Goal: Task Accomplishment & Management: Complete application form

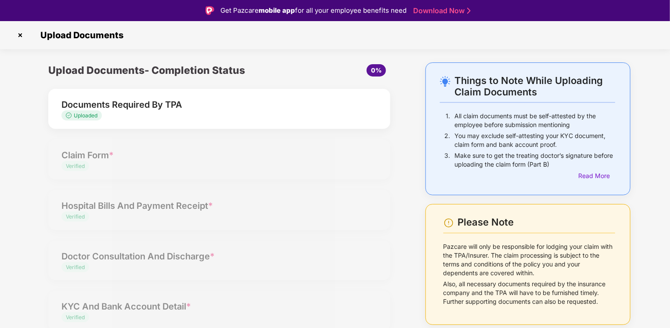
click at [83, 157] on div "Upload Documents- Completion Status 0% Documents Required By TPA Uploaded Claim…" at bounding box center [220, 226] width 360 height 329
click at [78, 116] on span "Uploaded" at bounding box center [86, 115] width 24 height 7
click at [439, 9] on link "Download Now" at bounding box center [440, 10] width 55 height 9
click at [74, 120] on span "Uploaded" at bounding box center [81, 115] width 40 height 10
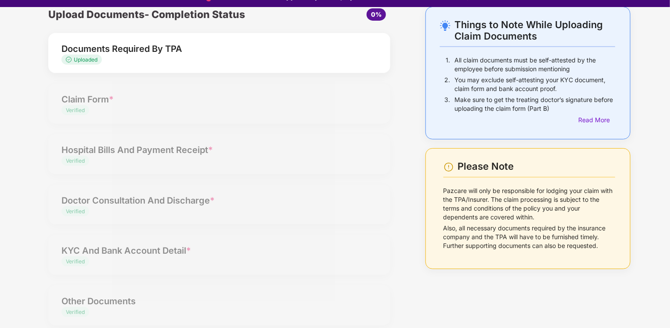
scroll to position [21, 0]
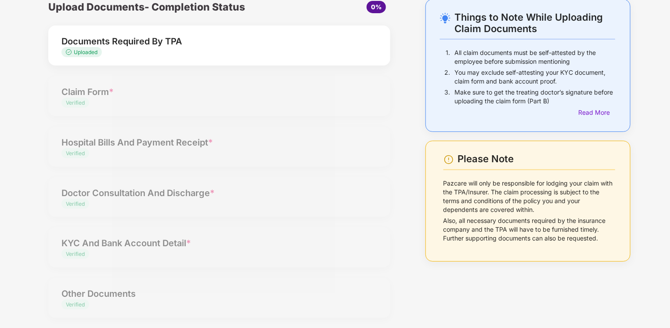
click at [89, 297] on div "Upload Documents- Completion Status 0% Documents Required By TPA Uploaded Claim…" at bounding box center [220, 163] width 360 height 329
click at [92, 263] on div "Upload Documents- Completion Status 0% Documents Required By TPA Uploaded Claim…" at bounding box center [220, 163] width 360 height 329
click at [76, 229] on div "Upload Documents- Completion Status 0% Documents Required By TPA Uploaded Claim…" at bounding box center [220, 163] width 360 height 329
click at [73, 194] on div "Upload Documents- Completion Status 0% Documents Required By TPA Uploaded Claim…" at bounding box center [220, 163] width 360 height 329
click at [84, 138] on div "Upload Documents- Completion Status 0% Documents Required By TPA Uploaded Claim…" at bounding box center [220, 163] width 360 height 329
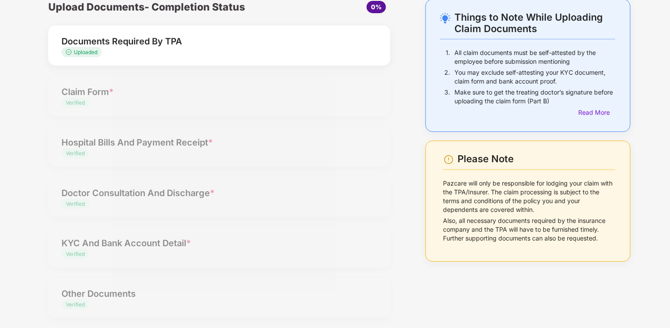
click at [77, 95] on div "Upload Documents- Completion Status 0% Documents Required By TPA Uploaded Claim…" at bounding box center [220, 163] width 360 height 329
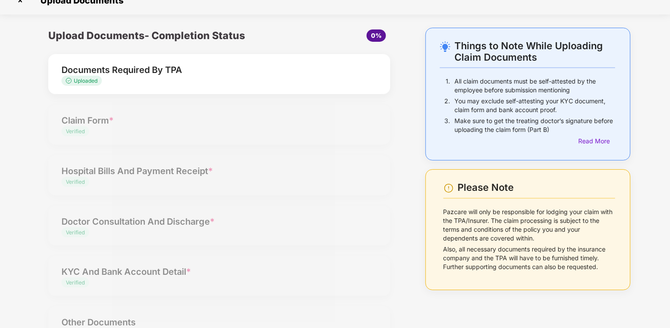
scroll to position [0, 0]
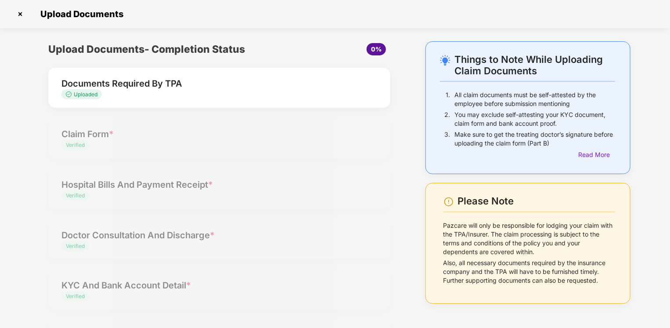
click at [16, 14] on img at bounding box center [20, 14] width 14 height 14
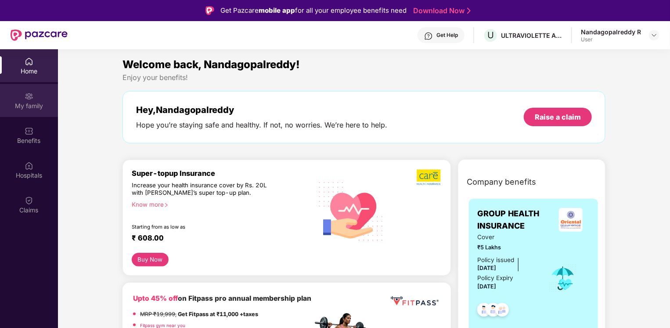
click at [31, 93] on img at bounding box center [29, 96] width 9 height 9
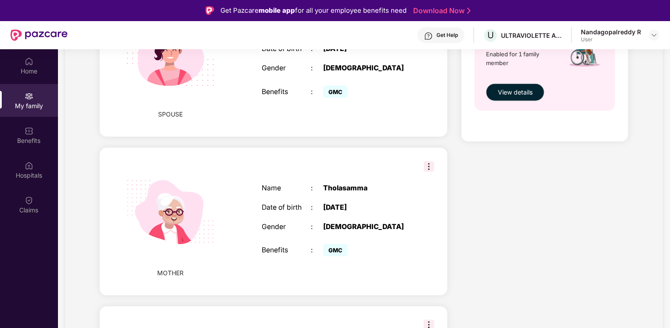
scroll to position [483, 0]
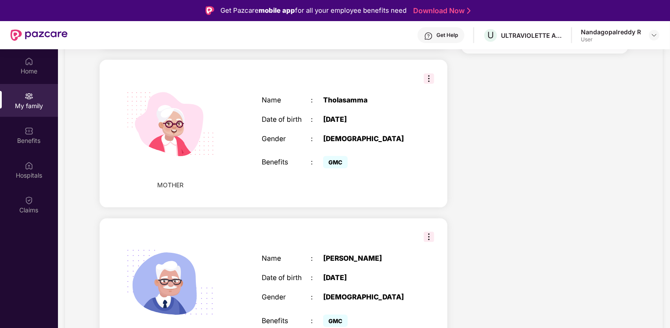
click at [339, 185] on div "MOTHER Name : Tholasamma Date of birth : 01 Jan 1965 Gender : FEMALE Benefits :…" at bounding box center [274, 133] width 348 height 147
click at [130, 157] on img at bounding box center [170, 124] width 111 height 111
click at [32, 141] on div "Benefits" at bounding box center [29, 140] width 58 height 9
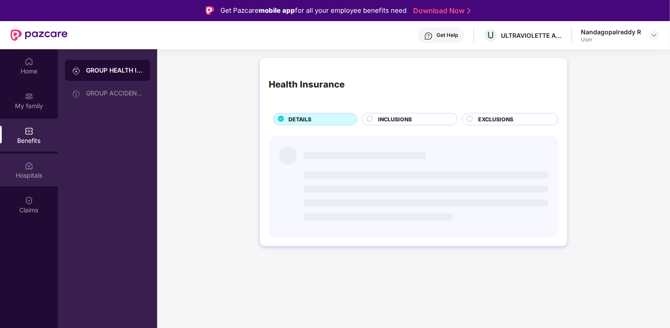
click at [31, 180] on div "Hospitals" at bounding box center [29, 169] width 58 height 33
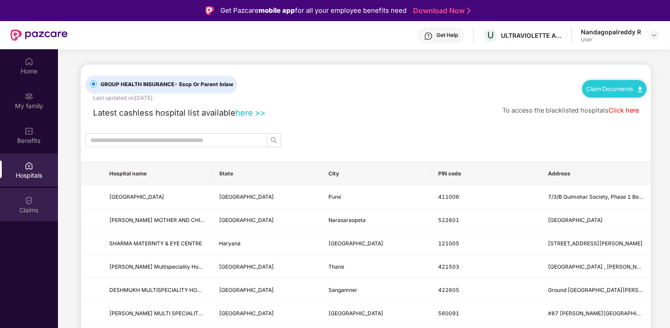
click at [26, 203] on img at bounding box center [29, 200] width 9 height 9
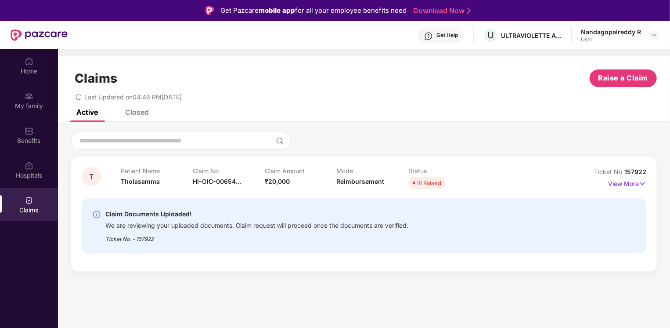
click at [130, 113] on div "Closed" at bounding box center [137, 112] width 24 height 9
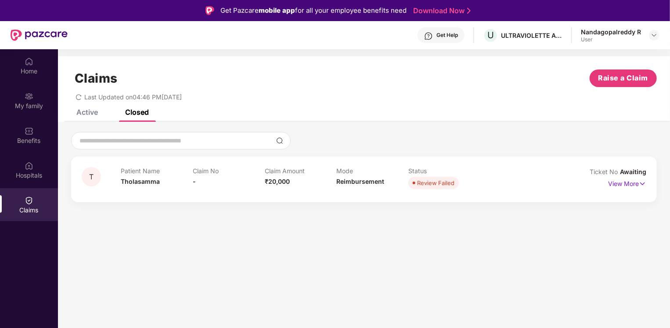
click at [85, 110] on div "Active" at bounding box center [87, 112] width 22 height 9
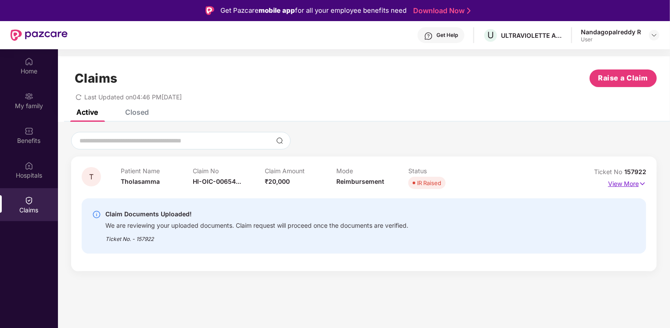
click at [623, 182] on p "View More" at bounding box center [627, 183] width 38 height 12
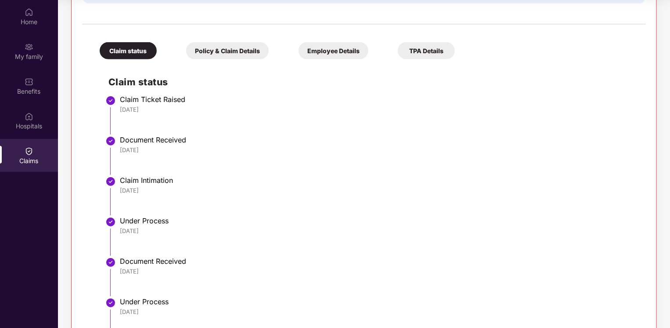
scroll to position [100, 0]
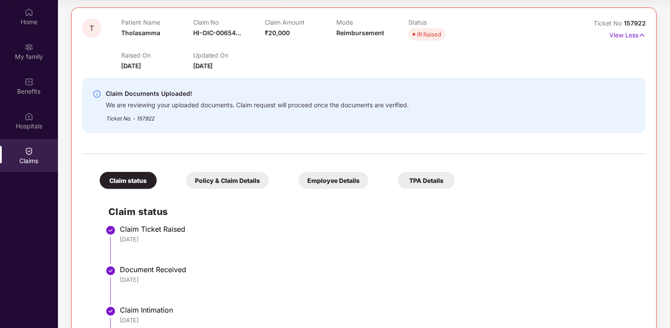
click at [212, 177] on div "Policy & Claim Details" at bounding box center [227, 180] width 83 height 17
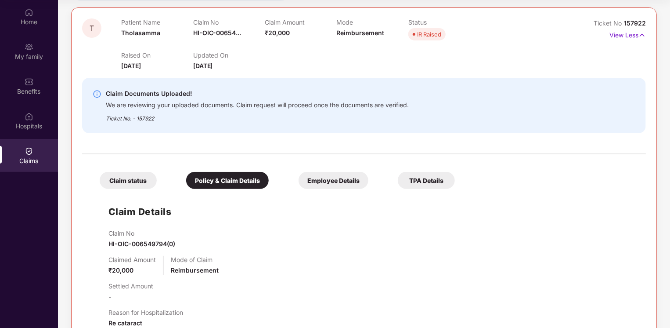
scroll to position [238, 0]
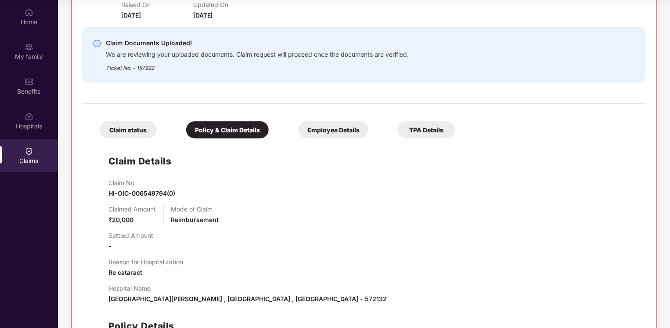
click at [340, 131] on div "Employee Details" at bounding box center [334, 129] width 70 height 17
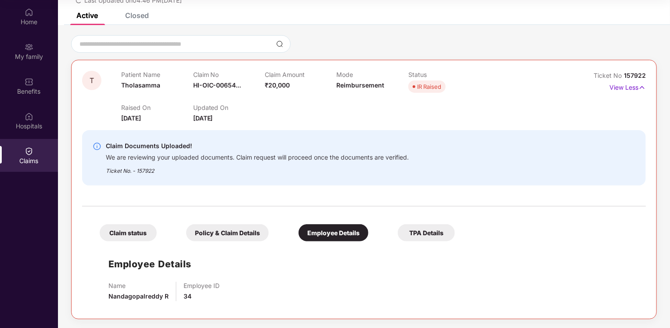
scroll to position [47, 0]
click at [422, 236] on div "TPA Details" at bounding box center [426, 232] width 57 height 17
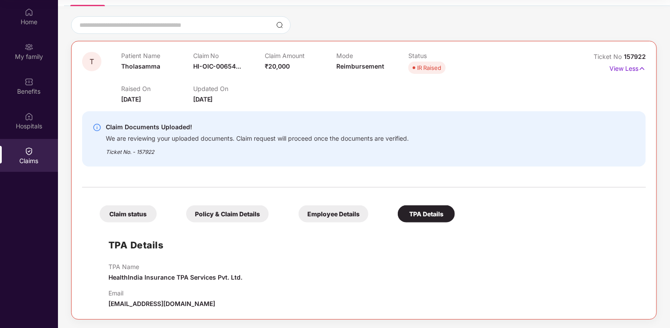
click at [334, 210] on div "Employee Details" at bounding box center [334, 213] width 70 height 17
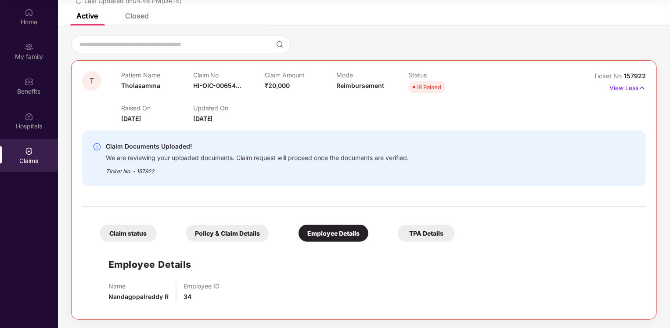
click at [234, 233] on div "Policy & Claim Details" at bounding box center [227, 232] width 83 height 17
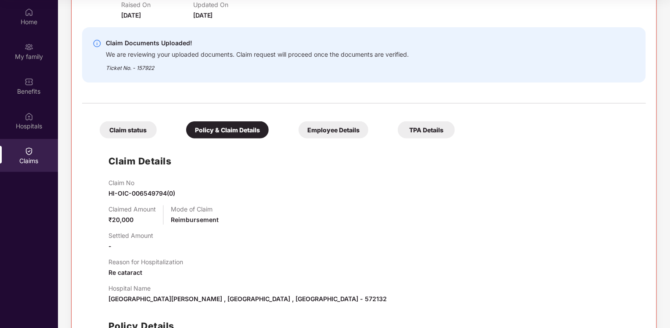
drag, startPoint x: 127, startPoint y: 110, endPoint x: 123, endPoint y: 130, distance: 20.1
click at [126, 112] on div "Claim status Policy & Claim Details Employee Details TPA Details Claim Details …" at bounding box center [364, 252] width 564 height 288
click at [123, 130] on div "Claim status" at bounding box center [128, 129] width 57 height 17
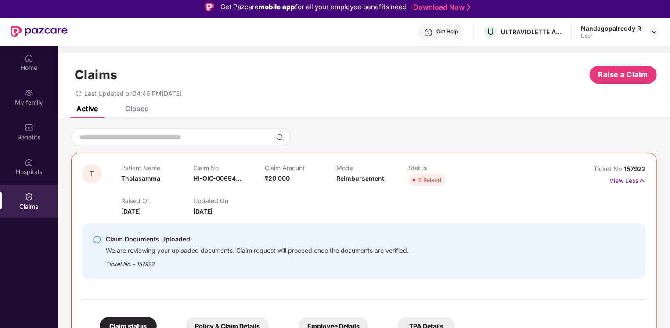
scroll to position [0, 0]
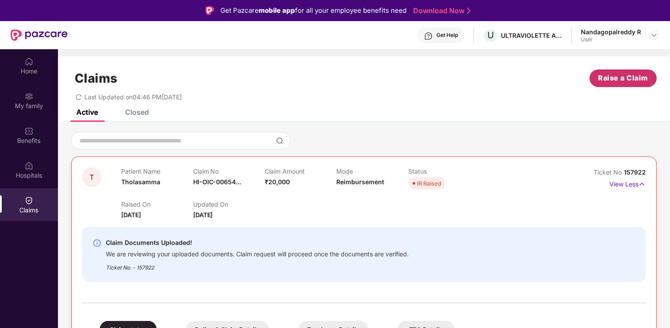
click at [613, 79] on span "Raise a Claim" at bounding box center [624, 77] width 50 height 11
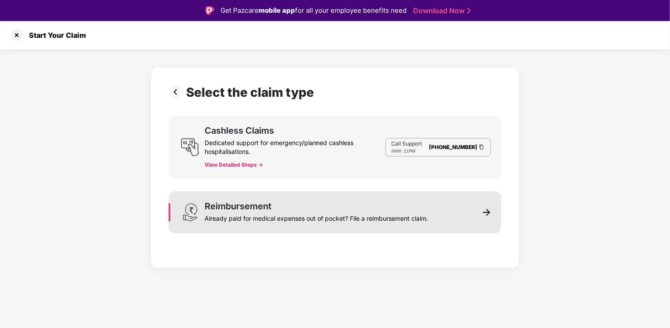
click at [340, 210] on div "Reimbursement Already paid for medical expenses out of pocket? File a reimburse…" at bounding box center [317, 212] width 224 height 21
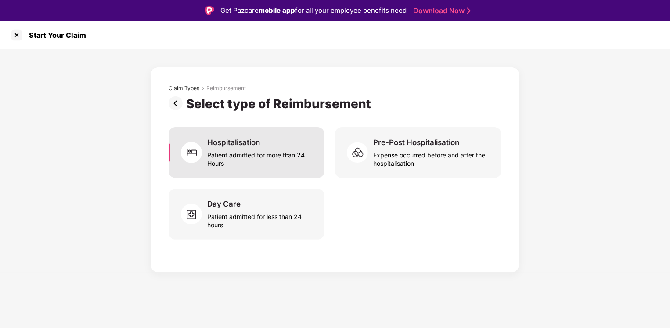
click at [237, 148] on div "Patient admitted for more than 24 Hours" at bounding box center [260, 157] width 107 height 20
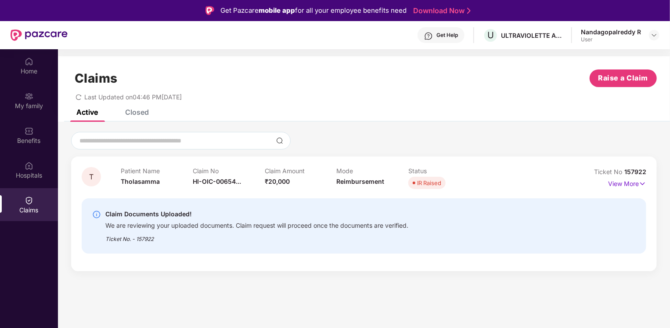
click at [423, 182] on div "IR Raised" at bounding box center [429, 182] width 24 height 9
click at [327, 184] on div "Claim Amount ₹20,000" at bounding box center [301, 179] width 72 height 24
click at [148, 179] on span "Tholasamma" at bounding box center [140, 180] width 39 height 7
click at [144, 170] on p "Patient Name" at bounding box center [157, 170] width 72 height 7
click at [614, 183] on p "View More" at bounding box center [627, 183] width 38 height 12
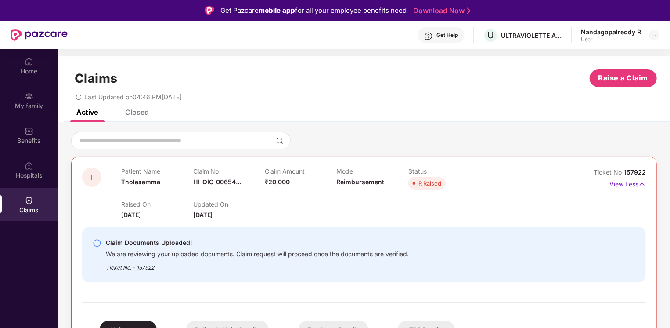
click at [425, 183] on div "IR Raised" at bounding box center [429, 183] width 24 height 9
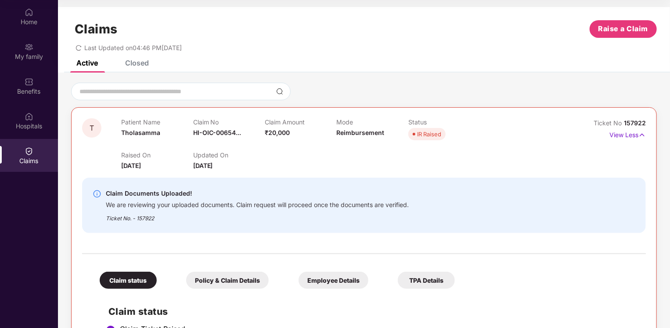
scroll to position [44, 0]
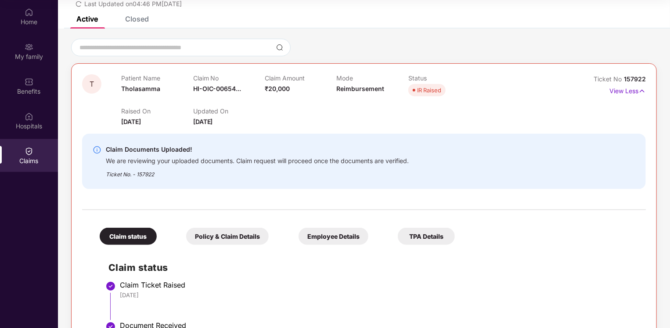
click at [221, 238] on div "Policy & Claim Details" at bounding box center [227, 236] width 83 height 17
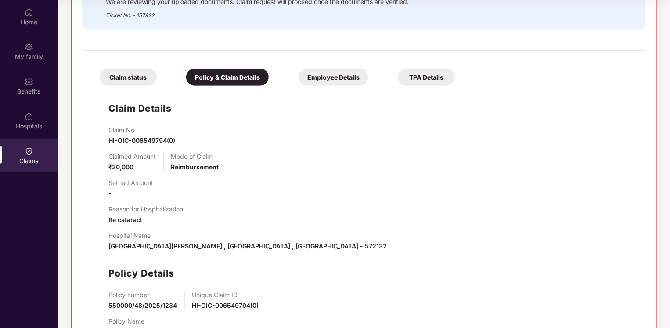
scroll to position [106, 0]
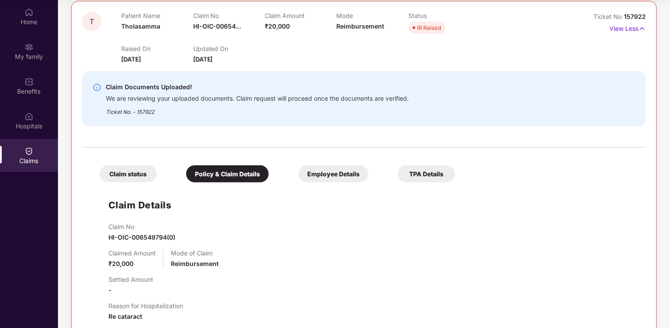
click at [332, 176] on div "Employee Details" at bounding box center [334, 173] width 70 height 17
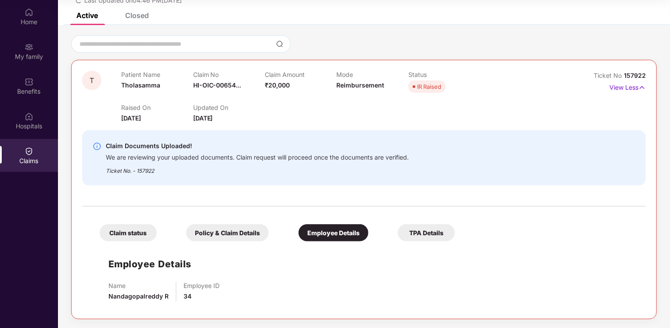
scroll to position [47, 0]
click at [430, 234] on div "TPA Details" at bounding box center [426, 232] width 57 height 17
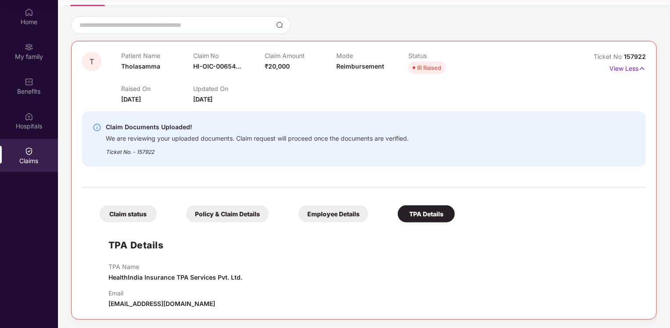
scroll to position [0, 0]
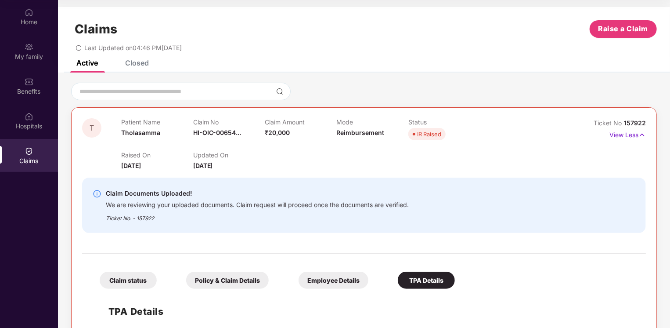
click at [141, 59] on div "Claims Raise a Claim Last Updated on 04:46 PM, 17 Sep 2025" at bounding box center [364, 33] width 612 height 53
click at [140, 61] on div "Closed" at bounding box center [137, 62] width 24 height 9
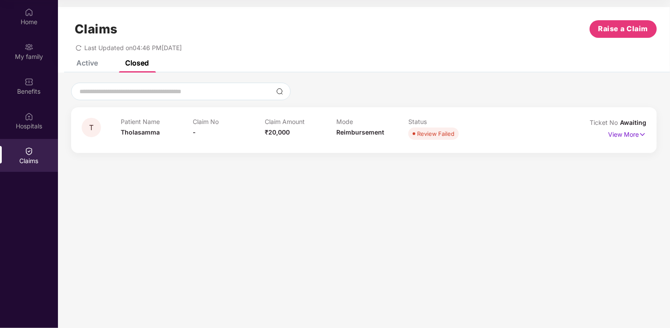
click at [105, 128] on div "T" at bounding box center [101, 130] width 39 height 24
click at [146, 127] on div "Patient Name Tholasamma" at bounding box center [157, 130] width 72 height 24
click at [139, 136] on span "Tholasamma" at bounding box center [140, 131] width 39 height 7
click at [83, 61] on div "Active" at bounding box center [87, 62] width 22 height 9
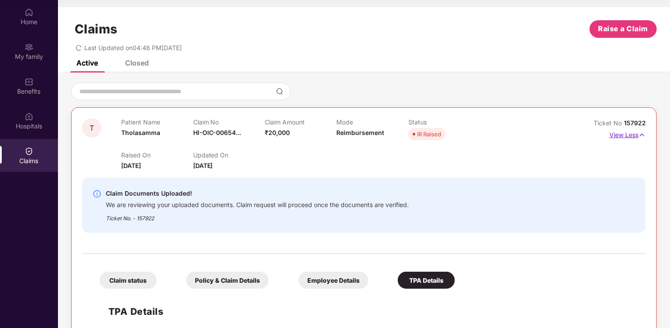
click at [622, 137] on p "View Less" at bounding box center [628, 134] width 36 height 12
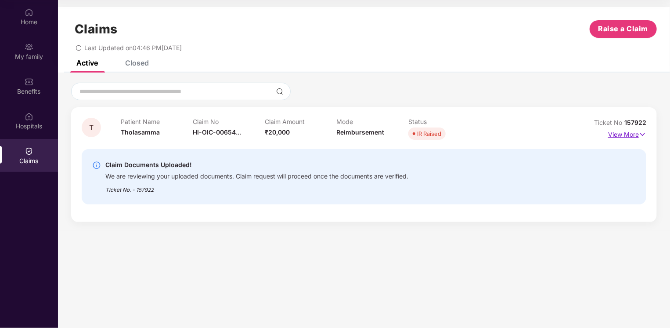
click at [625, 133] on p "View More" at bounding box center [627, 133] width 38 height 12
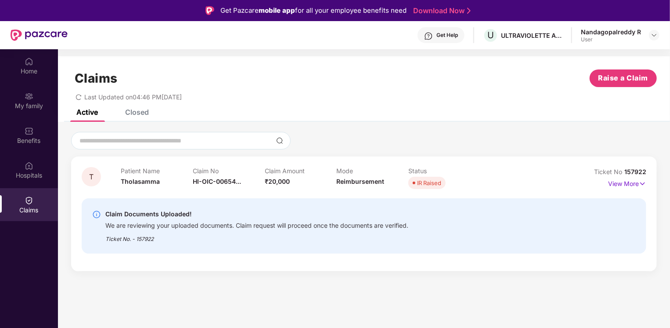
click at [159, 183] on span "Tholasamma" at bounding box center [140, 180] width 39 height 7
click at [145, 180] on span "Tholasamma" at bounding box center [140, 180] width 39 height 7
click at [231, 184] on span "HI-OIC-00654..." at bounding box center [217, 180] width 48 height 7
click at [275, 181] on span "₹20,000" at bounding box center [277, 180] width 25 height 7
click at [351, 175] on div "Mode Reimbursement" at bounding box center [372, 179] width 72 height 24
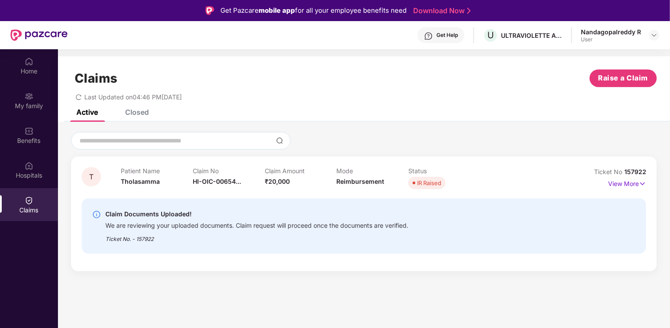
click at [363, 183] on span "Reimbursement" at bounding box center [360, 180] width 48 height 7
click at [422, 179] on div "IR Raised" at bounding box center [429, 182] width 24 height 9
click at [423, 184] on div "IR Raised" at bounding box center [429, 182] width 24 height 9
click at [607, 174] on span "Ticket No" at bounding box center [609, 171] width 30 height 7
click at [628, 186] on p "View More" at bounding box center [627, 183] width 38 height 12
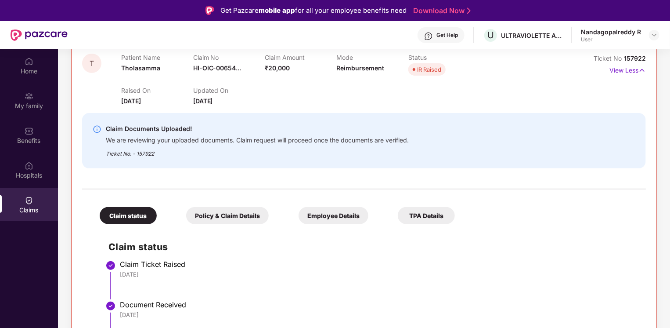
scroll to position [44, 0]
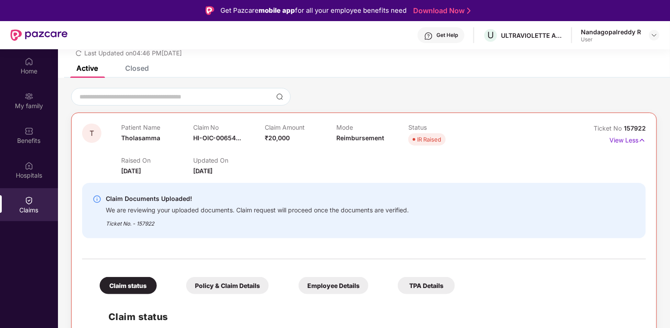
click at [130, 73] on div "Closed" at bounding box center [130, 67] width 37 height 19
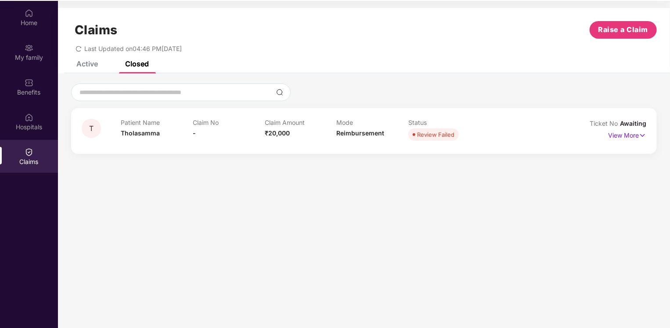
scroll to position [0, 0]
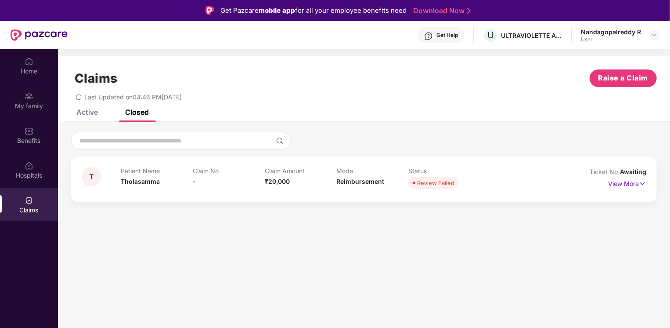
click at [83, 109] on div "Active" at bounding box center [87, 112] width 22 height 9
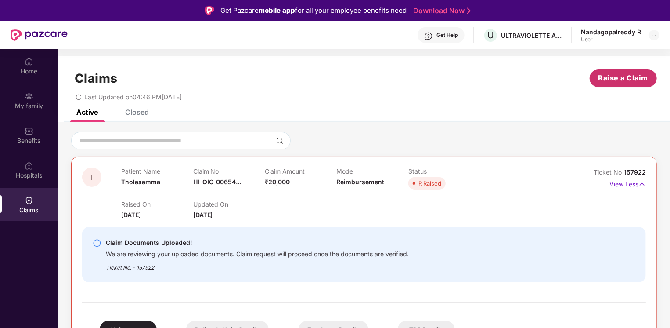
click at [639, 75] on span "Raise a Claim" at bounding box center [624, 77] width 50 height 11
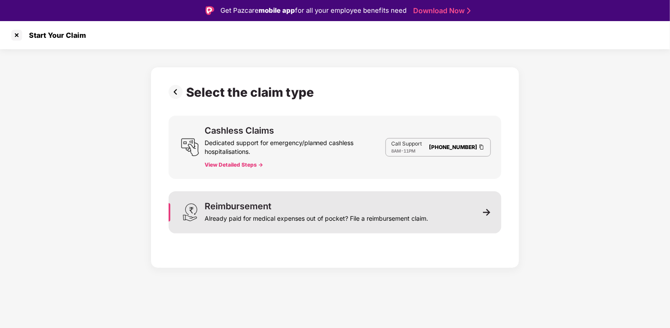
click at [239, 202] on div "Reimbursement" at bounding box center [238, 206] width 67 height 9
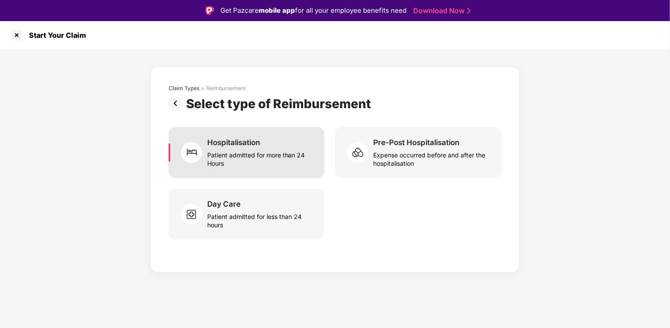
click at [232, 152] on div "Patient admitted for more than 24 Hours" at bounding box center [260, 157] width 107 height 20
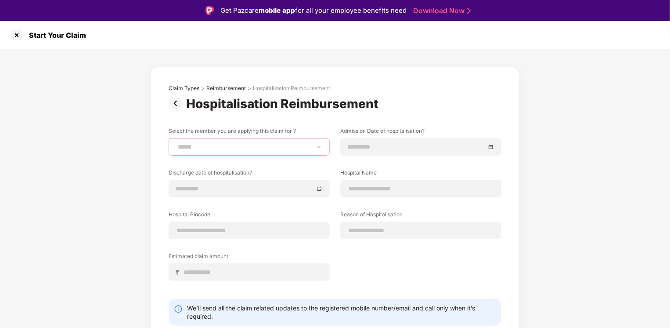
click at [225, 147] on select "**********" at bounding box center [249, 146] width 146 height 7
select select "**********"
click at [176, 143] on select "**********" at bounding box center [249, 146] width 146 height 7
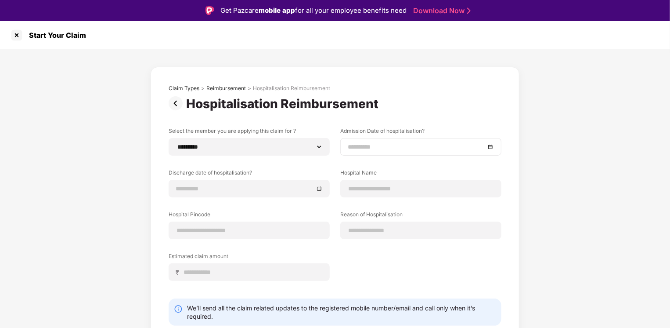
click at [400, 147] on input at bounding box center [416, 147] width 137 height 10
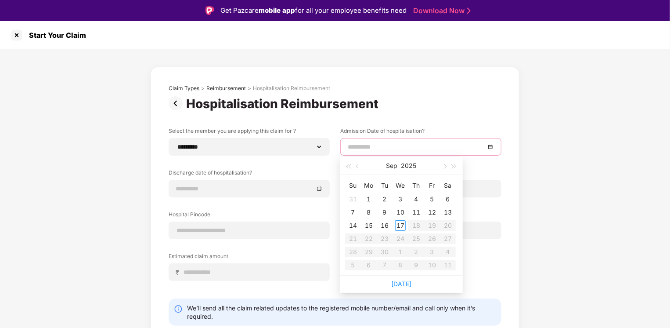
click at [399, 147] on input at bounding box center [416, 147] width 137 height 10
click at [256, 175] on div "**********" at bounding box center [335, 210] width 333 height 167
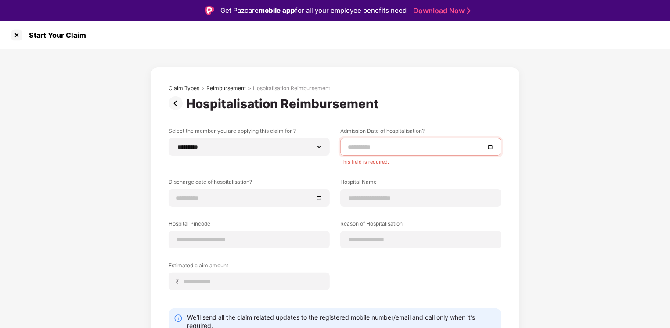
click at [256, 175] on div "**********" at bounding box center [335, 215] width 333 height 176
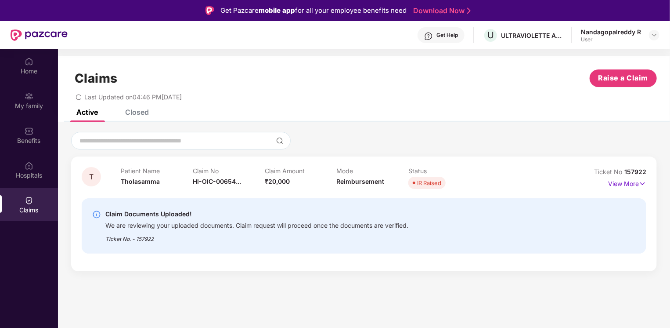
click at [215, 182] on span "HI-OIC-00654..." at bounding box center [217, 180] width 48 height 7
click at [430, 185] on div "IR Raised" at bounding box center [429, 182] width 24 height 9
click at [649, 37] on div "Nandagopalreddy R User" at bounding box center [620, 35] width 79 height 15
click at [653, 35] on img at bounding box center [654, 35] width 7 height 7
click at [610, 72] on div "Logout N Nandagopalreddy R User" at bounding box center [613, 69] width 114 height 54
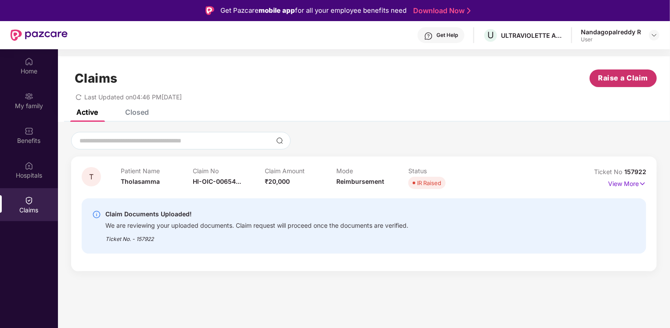
click at [610, 78] on span "Raise a Claim" at bounding box center [624, 77] width 50 height 11
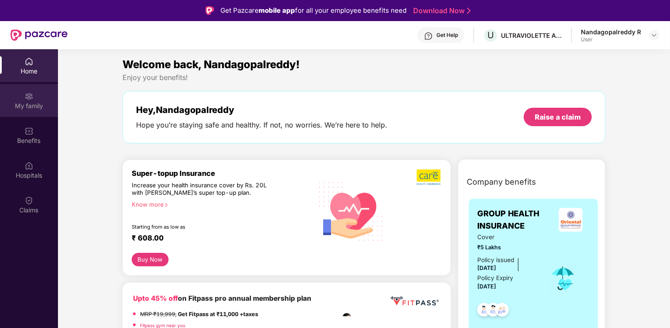
click at [28, 96] on img at bounding box center [29, 96] width 9 height 9
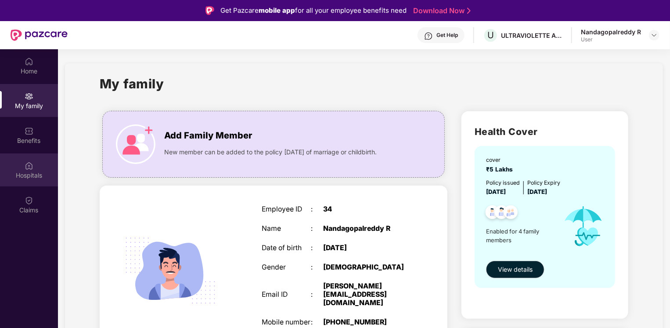
click at [39, 171] on div "Hospitals" at bounding box center [29, 175] width 58 height 9
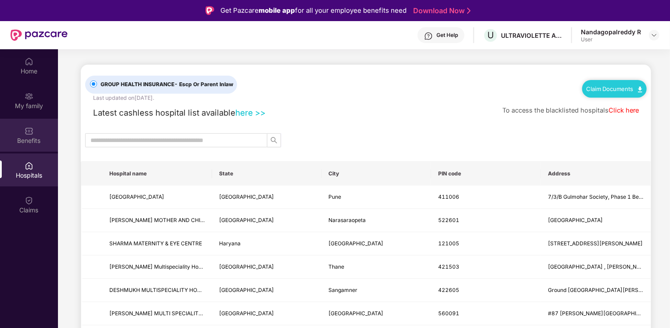
click at [23, 139] on div "Benefits" at bounding box center [29, 140] width 58 height 9
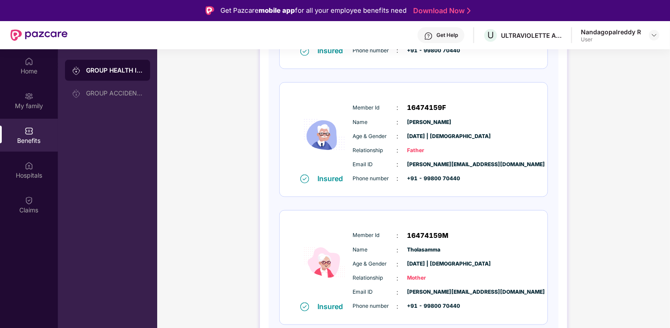
scroll to position [352, 0]
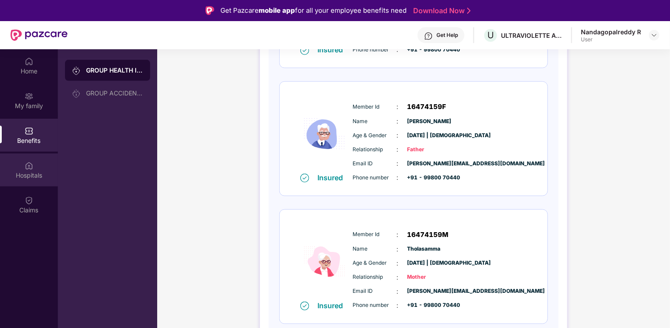
click at [34, 169] on div "Hospitals" at bounding box center [29, 169] width 58 height 33
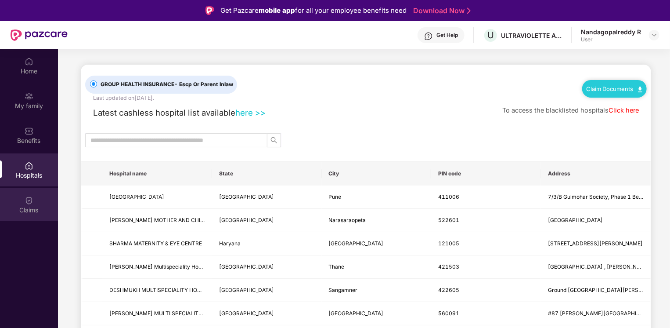
click at [20, 203] on div "Claims" at bounding box center [29, 204] width 58 height 33
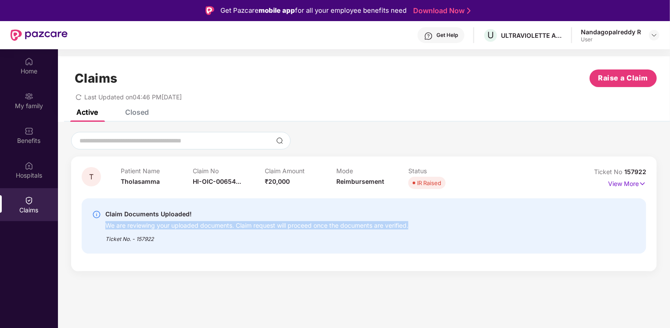
drag, startPoint x: 105, startPoint y: 223, endPoint x: 441, endPoint y: 225, distance: 335.6
click at [441, 225] on div "Claim Documents Uploaded! We are reviewing your uploaded documents. Claim reque…" at bounding box center [318, 226] width 453 height 34
click at [444, 228] on div "Claim Documents Uploaded! We are reviewing your uploaded documents. Claim reque…" at bounding box center [318, 226] width 453 height 34
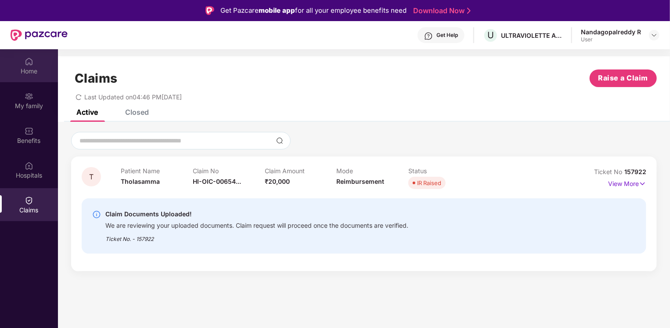
click at [34, 61] on div "Home" at bounding box center [29, 65] width 58 height 33
click at [635, 182] on p "View More" at bounding box center [627, 183] width 38 height 12
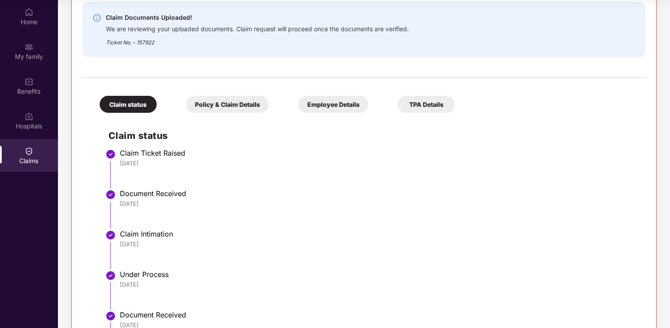
scroll to position [264, 0]
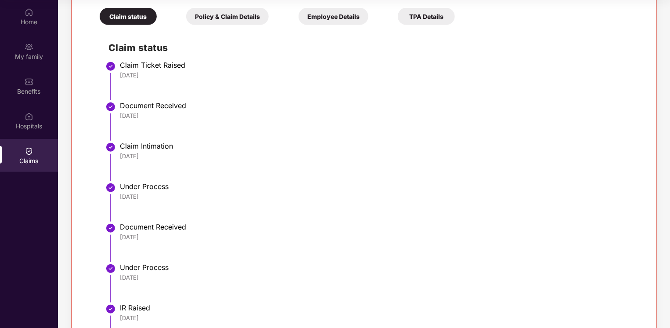
click at [226, 11] on div "Policy & Claim Details" at bounding box center [227, 16] width 83 height 17
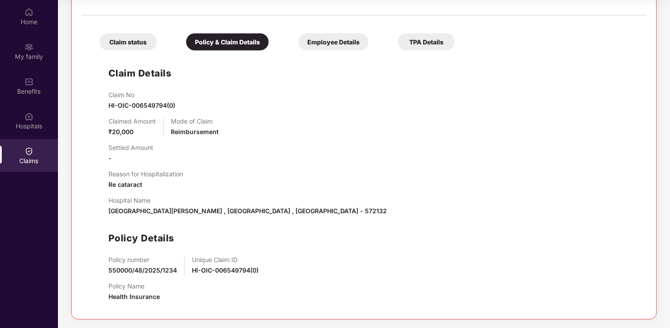
click at [314, 34] on div "Employee Details" at bounding box center [334, 41] width 70 height 17
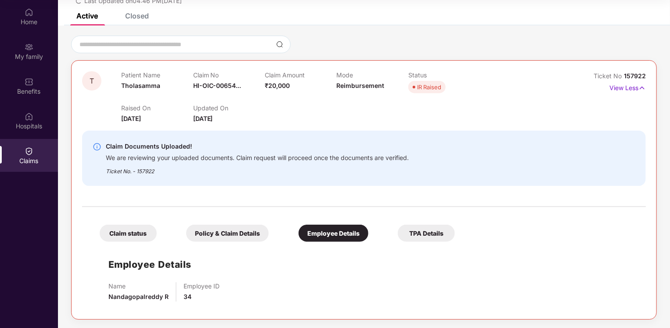
click at [424, 232] on div "TPA Details" at bounding box center [426, 232] width 57 height 17
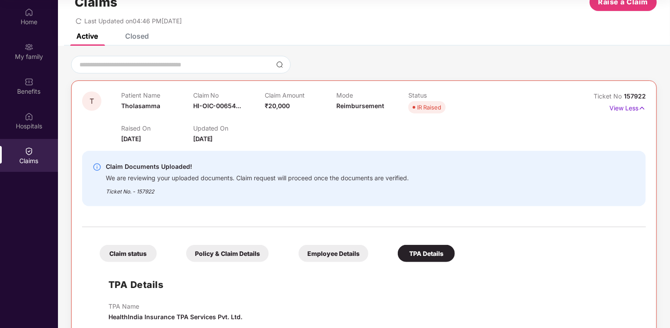
scroll to position [0, 0]
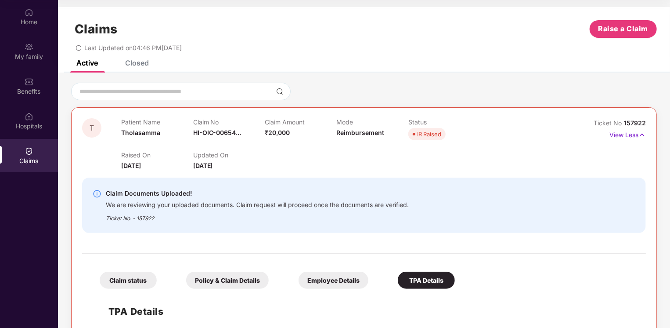
click at [133, 281] on div "Claim status" at bounding box center [128, 279] width 57 height 17
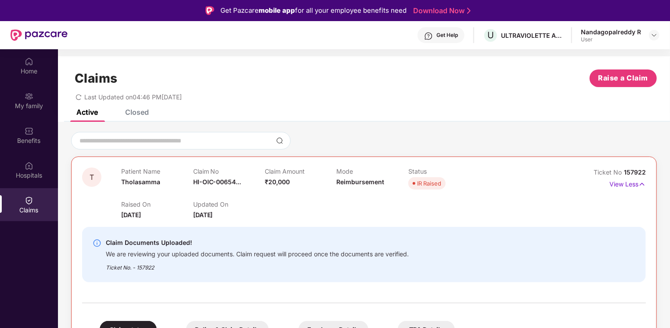
click at [34, 216] on div "Claims" at bounding box center [29, 204] width 58 height 33
click at [25, 178] on div "Hospitals" at bounding box center [29, 175] width 58 height 9
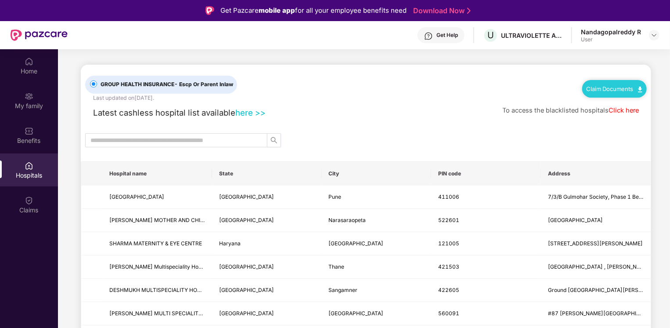
click at [608, 89] on link "Claim Documents" at bounding box center [615, 88] width 56 height 7
click at [608, 108] on link "Claim Form" at bounding box center [617, 104] width 57 height 19
click at [637, 89] on link "Claim Documents" at bounding box center [615, 88] width 56 height 7
click at [613, 119] on link "Claim Process" at bounding box center [617, 121] width 57 height 19
click at [34, 72] on div "Home" at bounding box center [29, 71] width 58 height 9
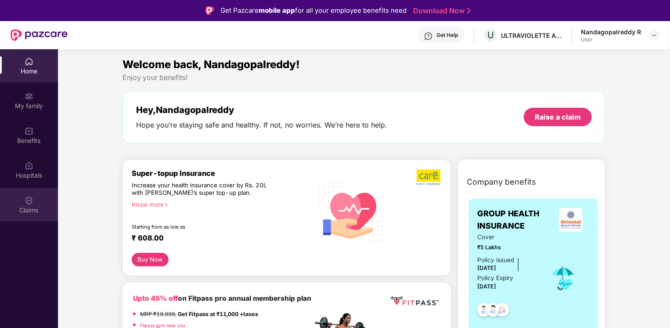
click at [25, 196] on img at bounding box center [29, 200] width 9 height 9
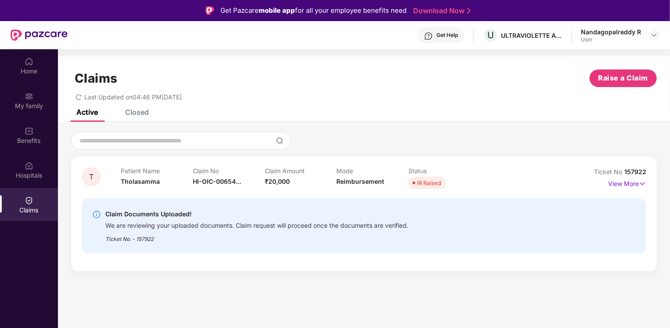
click at [422, 185] on div "IR Raised" at bounding box center [429, 182] width 24 height 9
click at [638, 171] on span "157922" at bounding box center [636, 171] width 22 height 7
click at [113, 170] on div "T" at bounding box center [101, 179] width 39 height 24
click at [151, 169] on p "Patient Name" at bounding box center [157, 170] width 72 height 7
click at [135, 107] on div "Claims Raise a Claim Last Updated on 04:46 PM, 17 Sep 2025" at bounding box center [364, 82] width 612 height 53
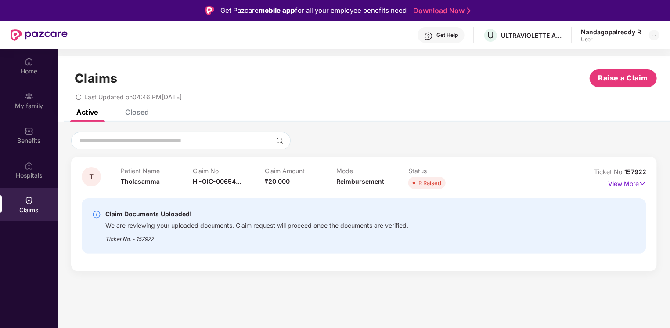
click at [137, 113] on div "Closed" at bounding box center [137, 112] width 24 height 9
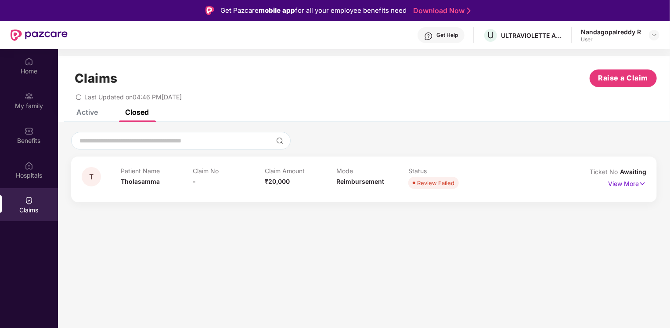
click at [430, 250] on section "Claims Raise a Claim Last Updated on 04:46 PM, 17 Sep 2025 Active Closed T Pati…" at bounding box center [364, 213] width 612 height 328
